Goal: Check status: Check status

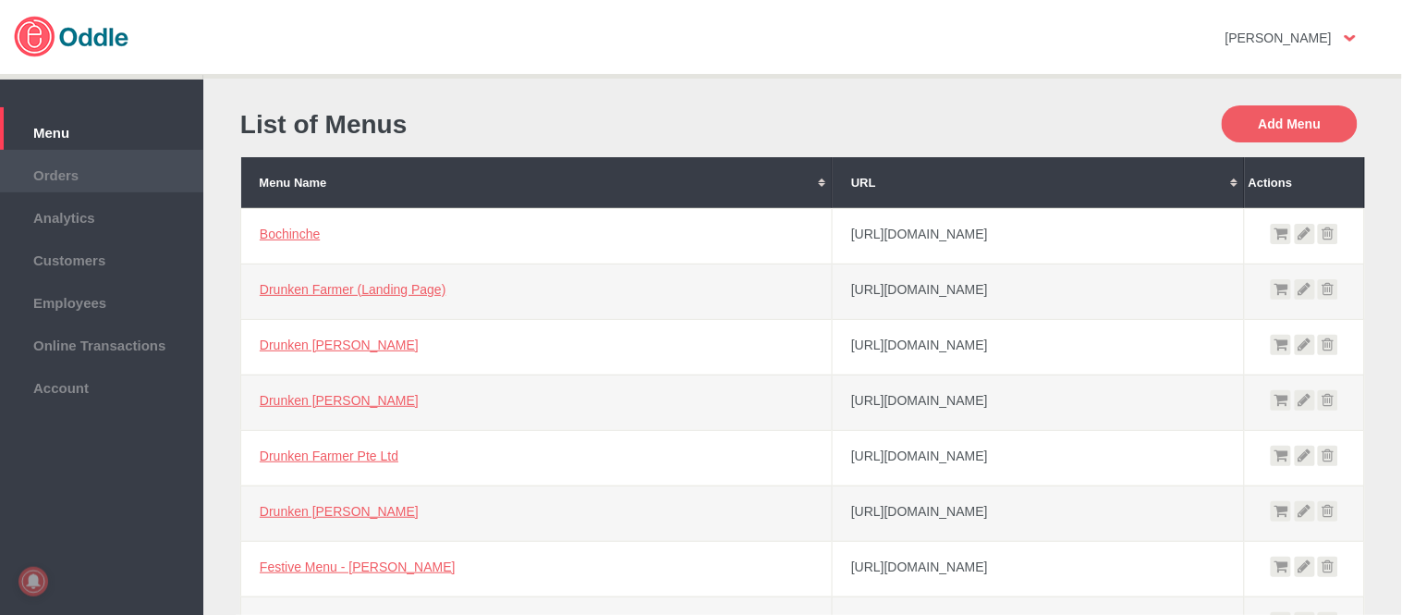
click at [98, 171] on span "Orders" at bounding box center [101, 173] width 185 height 20
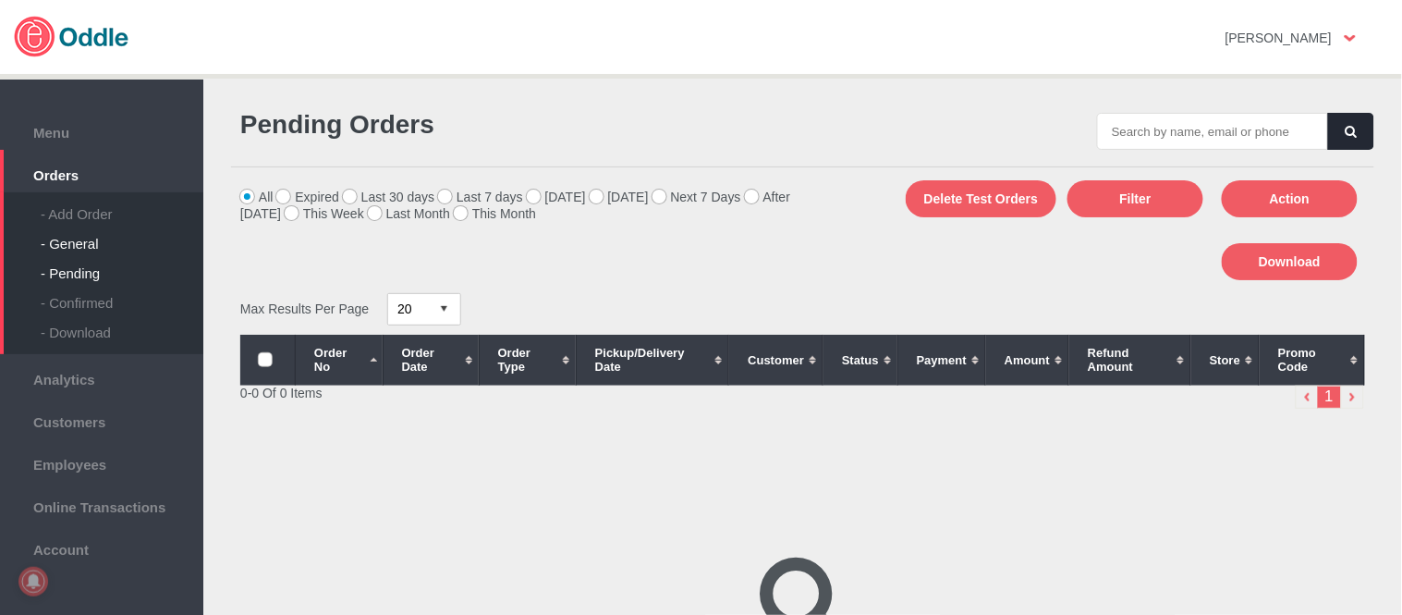
click at [92, 243] on div "- General" at bounding box center [122, 237] width 163 height 30
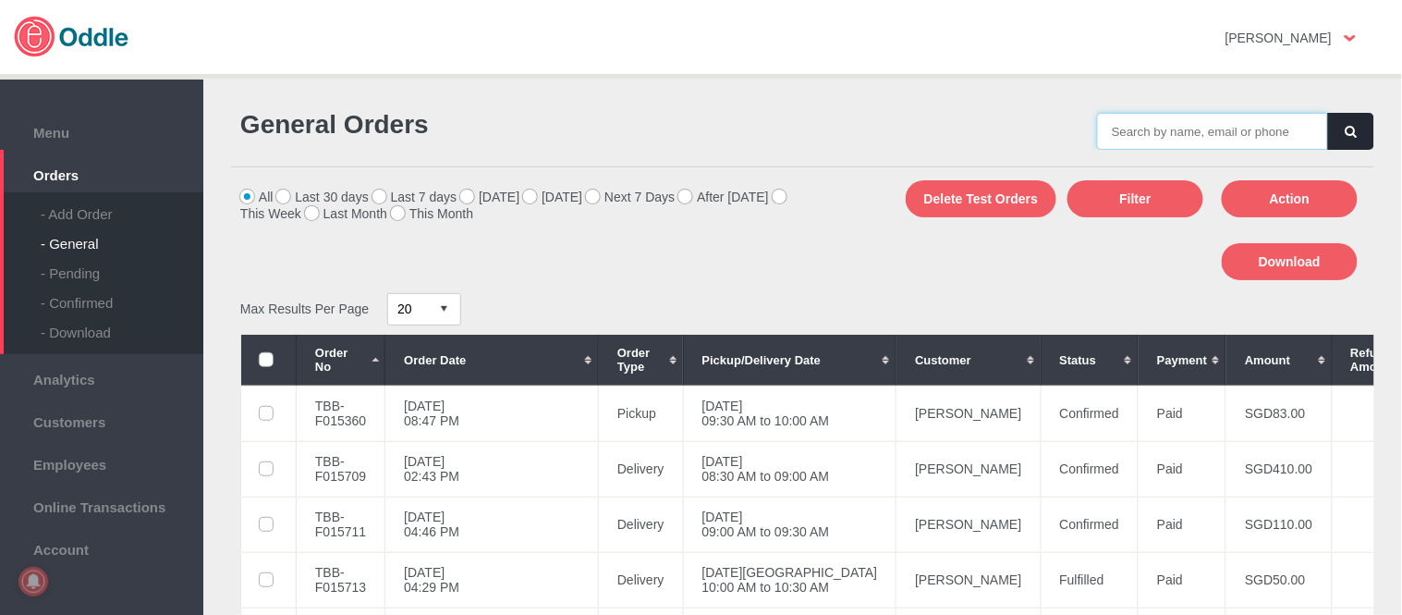
drag, startPoint x: 0, startPoint y: 0, endPoint x: 1196, endPoint y: 134, distance: 1203.5
click at [1196, 134] on input "text" at bounding box center [1212, 131] width 231 height 37
paste input "TBB-F015360"
type input "TBB-F015360"
click at [1349, 134] on icon "button" at bounding box center [1351, 132] width 11 height 12
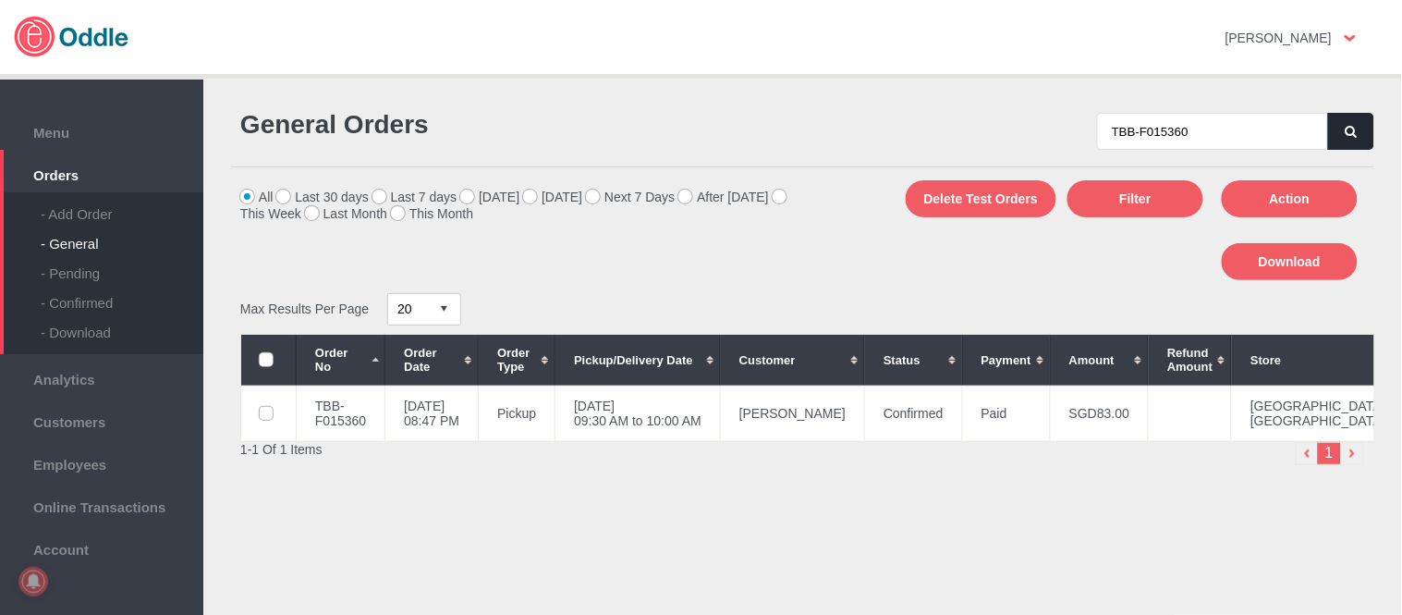
click at [843, 420] on td "Rebecca R" at bounding box center [793, 412] width 144 height 55
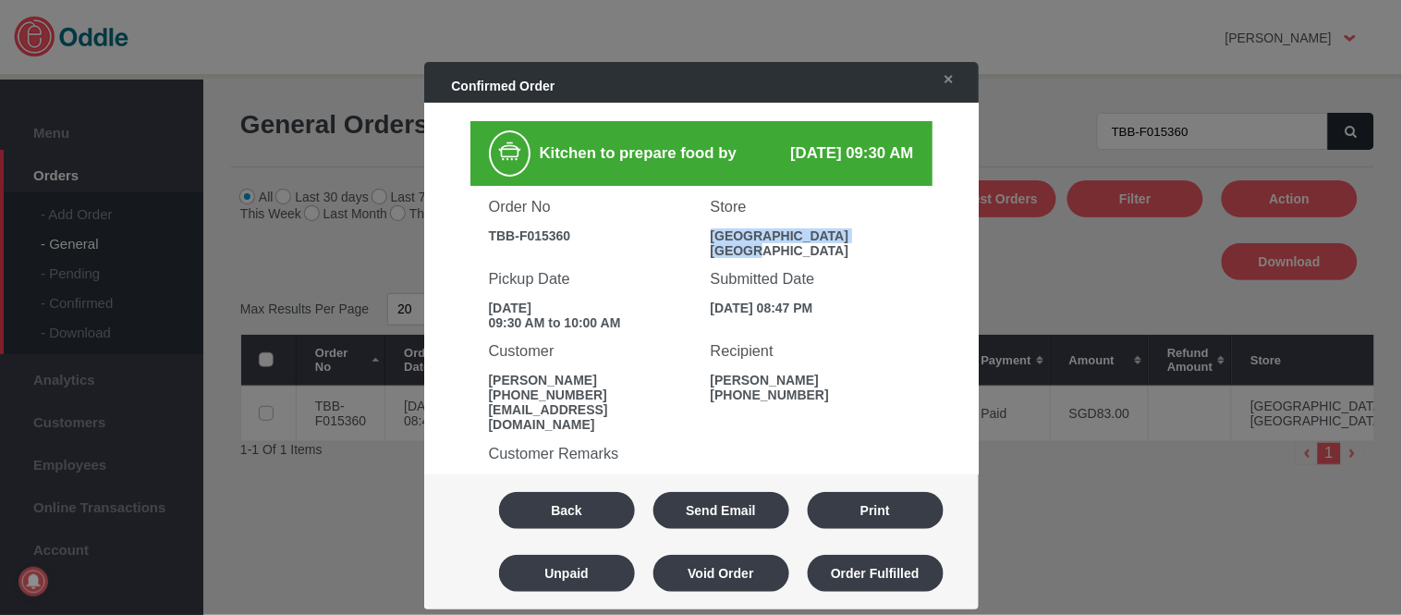
drag, startPoint x: 707, startPoint y: 228, endPoint x: 889, endPoint y: 237, distance: 182.3
click at [889, 237] on div "[GEOGRAPHIC_DATA] [GEOGRAPHIC_DATA]" at bounding box center [812, 243] width 203 height 30
copy div "Tiong Bahru Bakery Plaza"
click at [610, 514] on button "Back" at bounding box center [567, 510] width 136 height 37
